Goal: Transaction & Acquisition: Purchase product/service

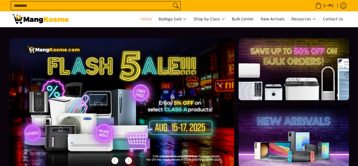
click at [147, 7] on input "Search..." at bounding box center [91, 5] width 160 height 8
type input "*********"
click at [171, 1] on button "Search" at bounding box center [175, 5] width 9 height 8
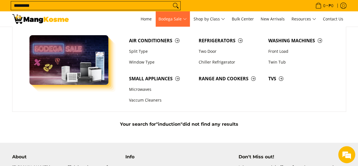
click at [315, 106] on span "Air Conditioners Split Type Window Type Refrigerators Two Door Washing Machines" at bounding box center [231, 69] width 211 height 85
